Goal: Information Seeking & Learning: Learn about a topic

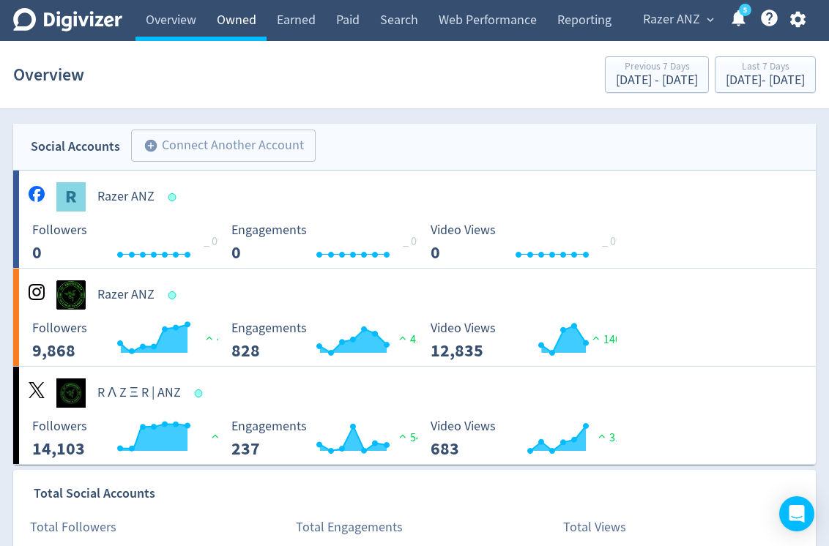
click at [245, 15] on link "Owned" at bounding box center [236, 20] width 60 height 41
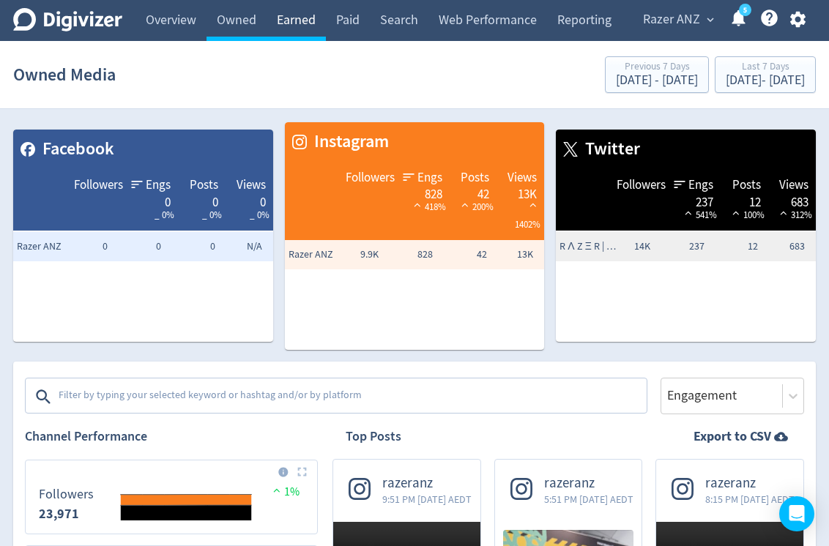
click at [314, 7] on link "Earned" at bounding box center [295, 20] width 59 height 41
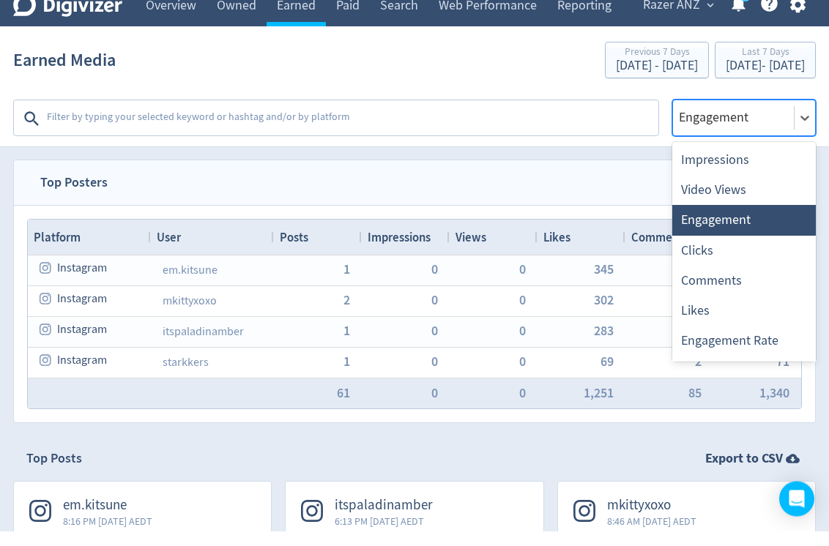
click at [461, 119] on textarea at bounding box center [350, 133] width 611 height 29
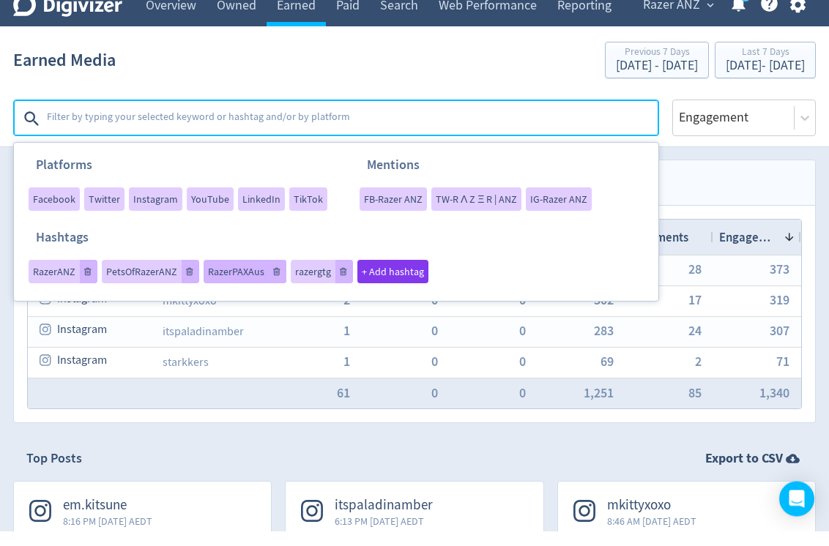
click at [231, 281] on span "RazerPAXAus" at bounding box center [236, 286] width 56 height 10
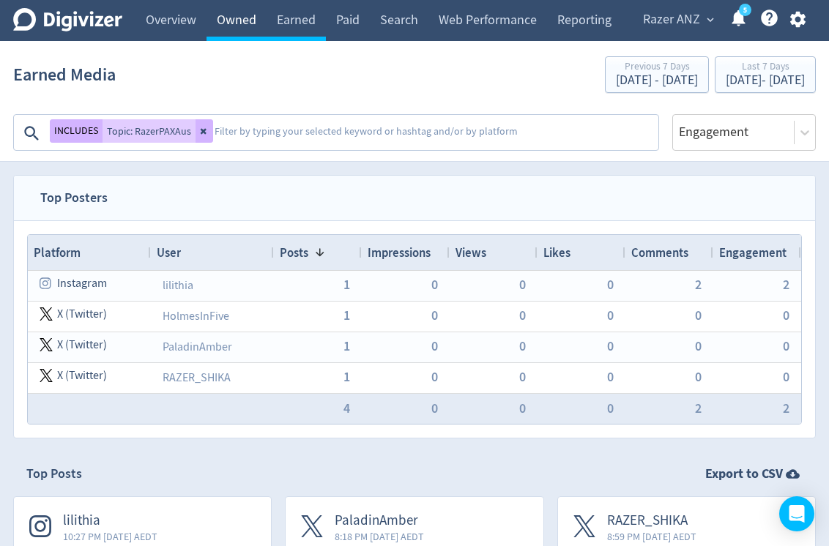
click at [243, 12] on link "Owned" at bounding box center [236, 20] width 60 height 41
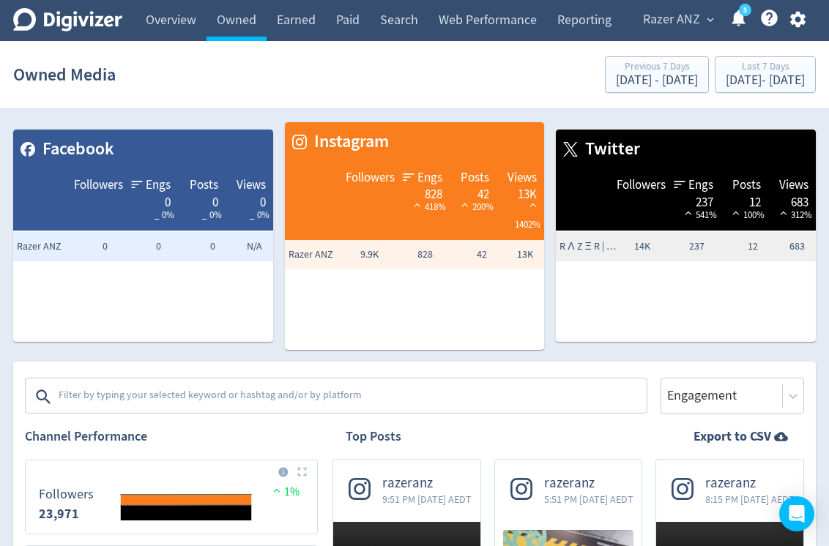
click at [526, 400] on textarea at bounding box center [351, 396] width 588 height 29
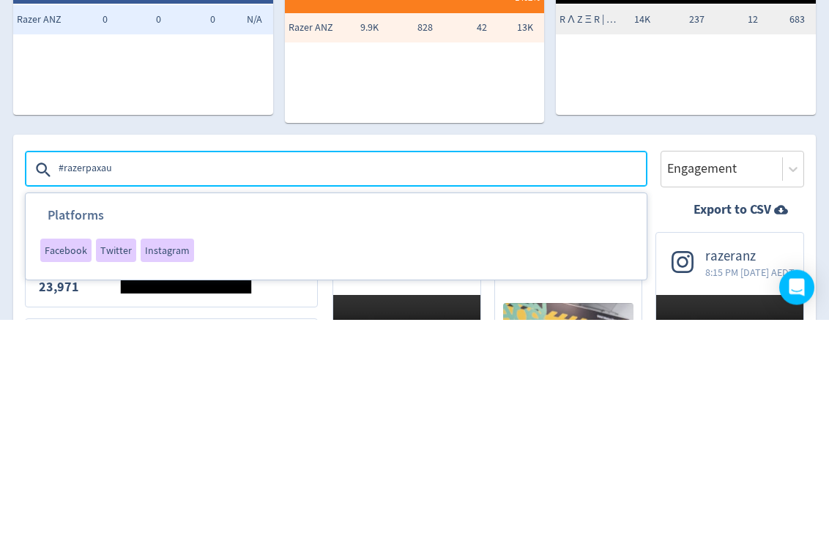
type textarea "#razerpaxaus"
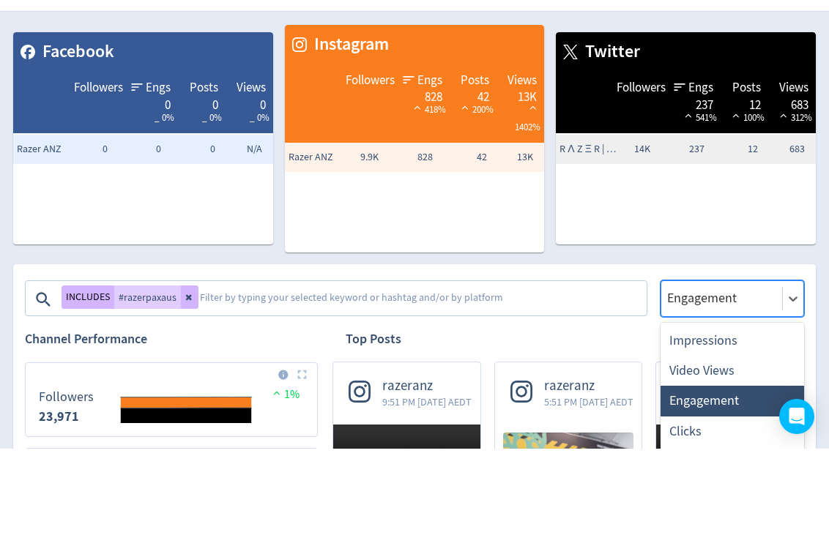
scroll to position [97, 0]
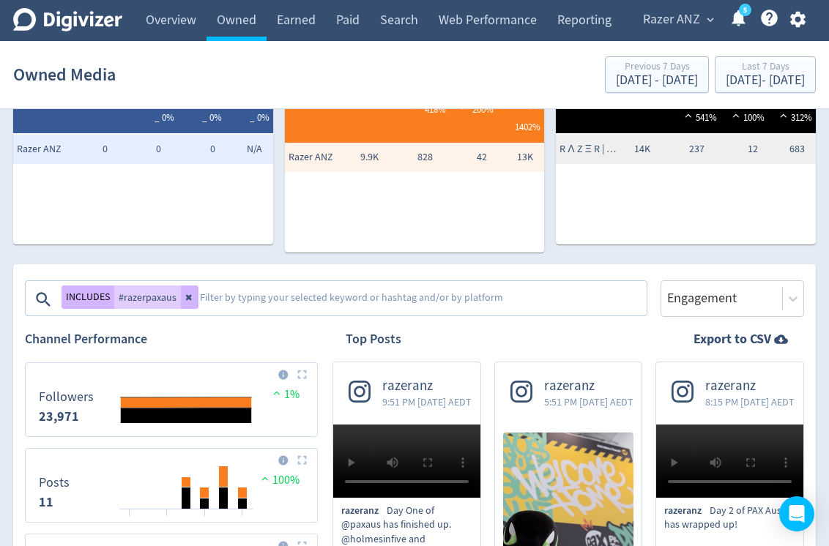
click at [769, 230] on div "R Λ Z Ξ R | ANZ 14K 237 12 683" at bounding box center [686, 190] width 260 height 110
click at [198, 17] on link "Overview" at bounding box center [170, 20] width 71 height 41
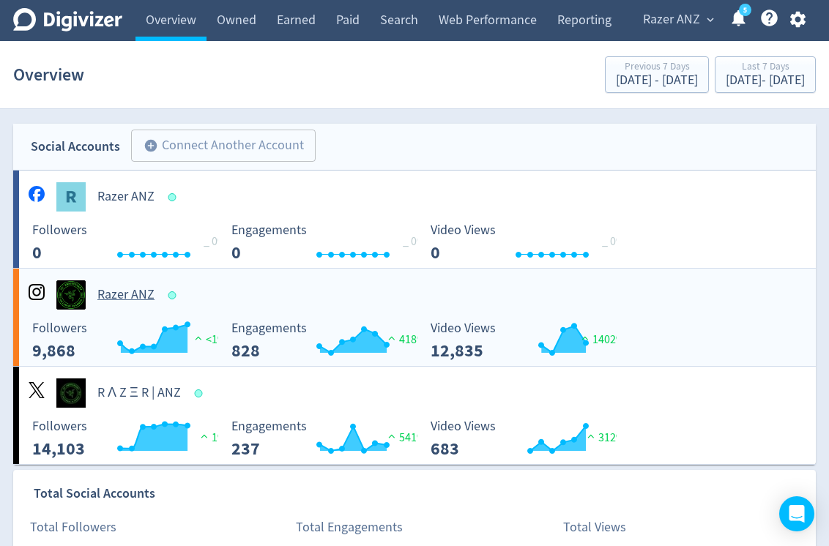
click at [734, 335] on ANZ-platform4 "Razer ANZ Created with Highcharts 10.3.3 Followers 9,868 <1% Created with Highc…" at bounding box center [414, 317] width 802 height 97
